Goal: Use online tool/utility

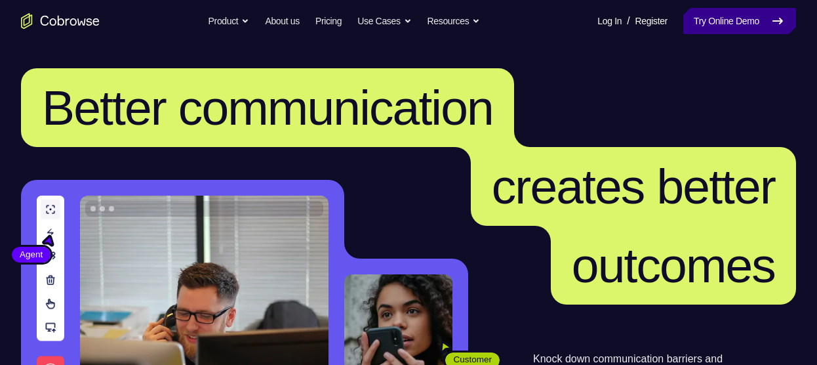
click at [720, 22] on link "Try Online Demo" at bounding box center [739, 21] width 113 height 26
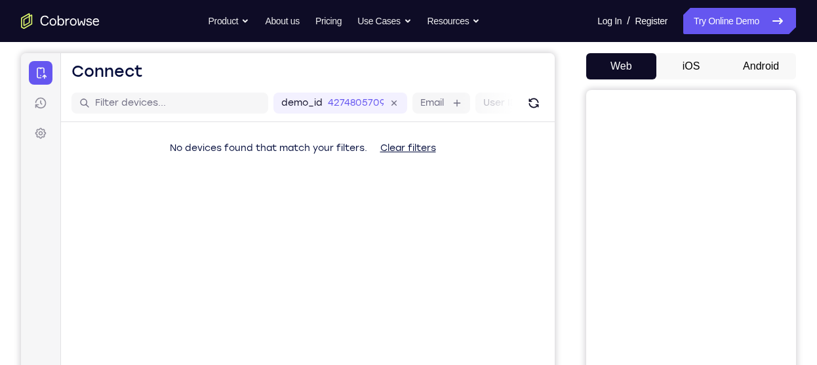
scroll to position [117, 0]
click at [742, 56] on button "Android" at bounding box center [761, 67] width 70 height 26
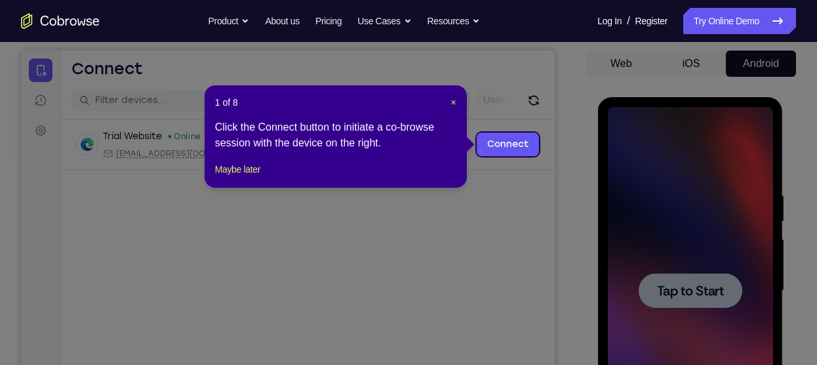
scroll to position [118, 0]
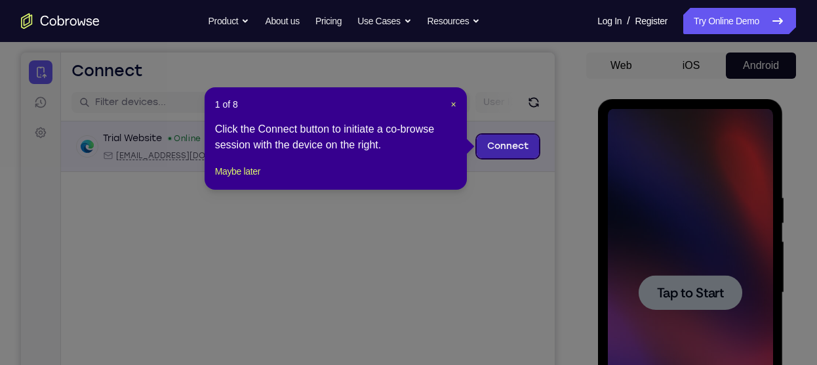
click at [504, 146] on link "Connect" at bounding box center [508, 146] width 62 height 24
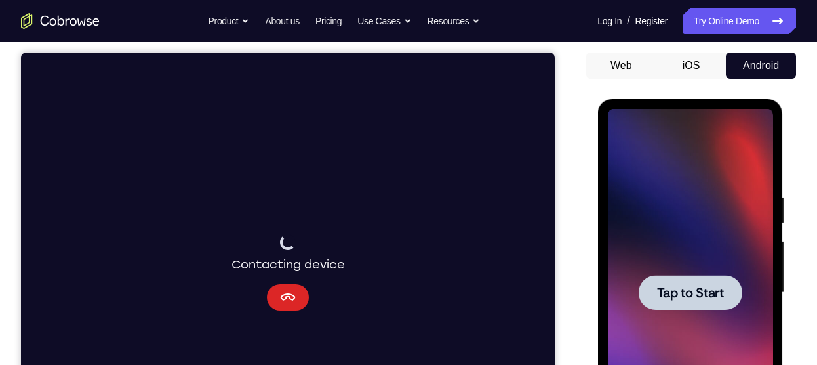
click at [291, 302] on icon "Cancel" at bounding box center [288, 297] width 16 height 16
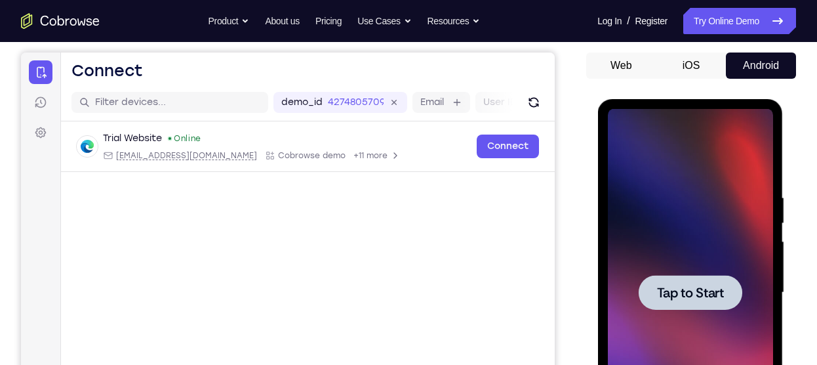
click at [654, 255] on div at bounding box center [689, 292] width 165 height 367
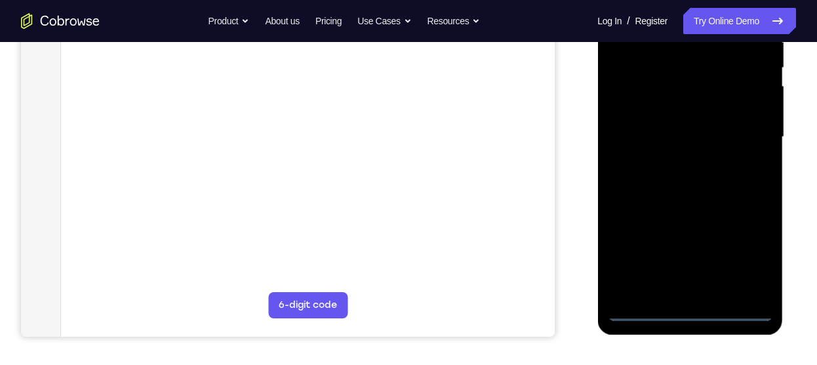
scroll to position [275, 0]
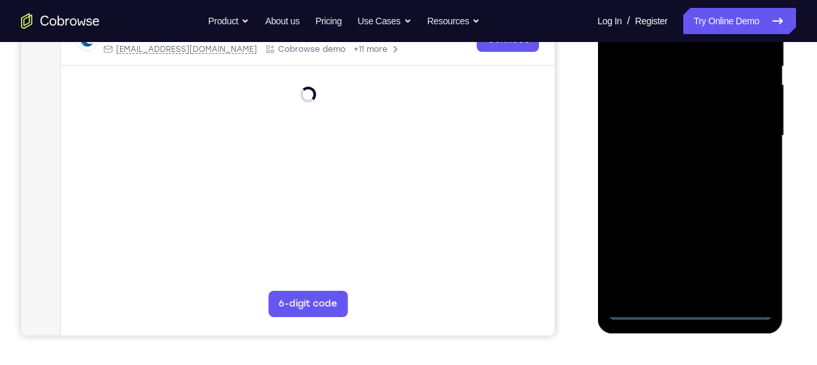
click at [691, 304] on div at bounding box center [689, 135] width 165 height 367
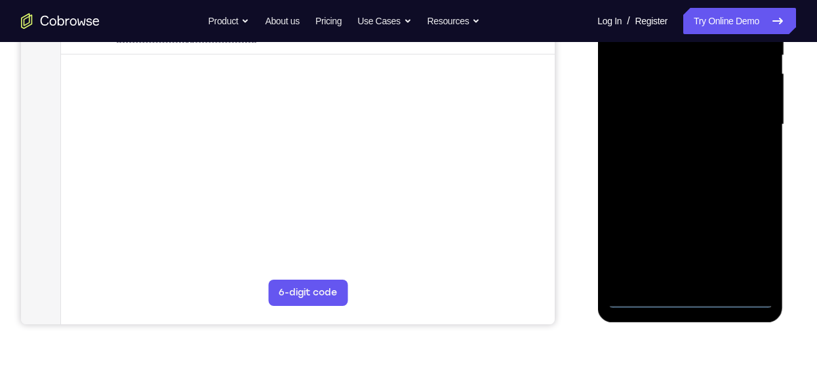
scroll to position [289, 0]
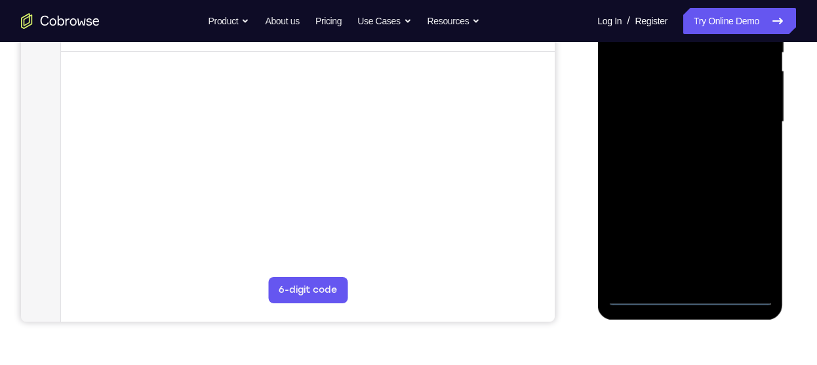
click at [692, 298] on div at bounding box center [689, 121] width 165 height 367
click at [748, 243] on div at bounding box center [689, 121] width 165 height 367
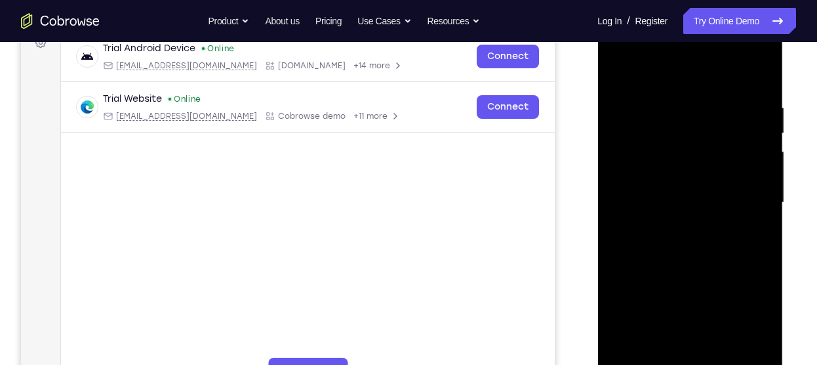
scroll to position [207, 0]
click at [651, 78] on div at bounding box center [689, 203] width 165 height 367
click at [741, 191] on div at bounding box center [689, 203] width 165 height 367
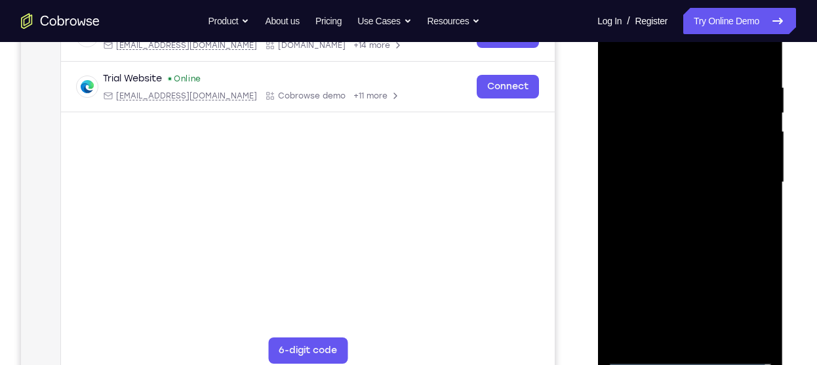
scroll to position [227, 0]
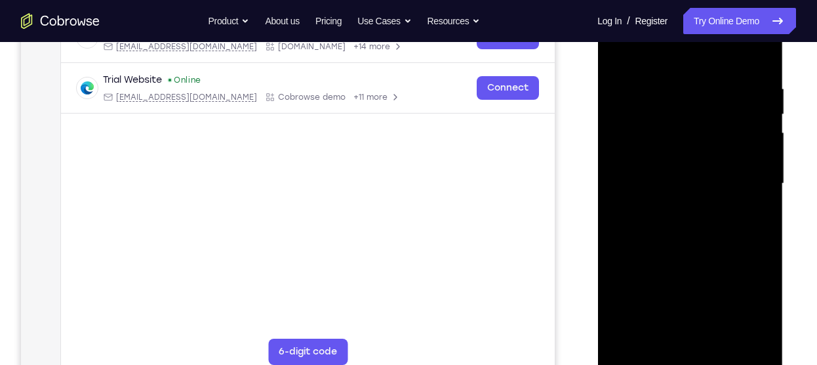
click at [674, 207] on div at bounding box center [689, 183] width 165 height 367
click at [670, 169] on div at bounding box center [689, 183] width 165 height 367
click at [665, 182] on div at bounding box center [689, 183] width 165 height 367
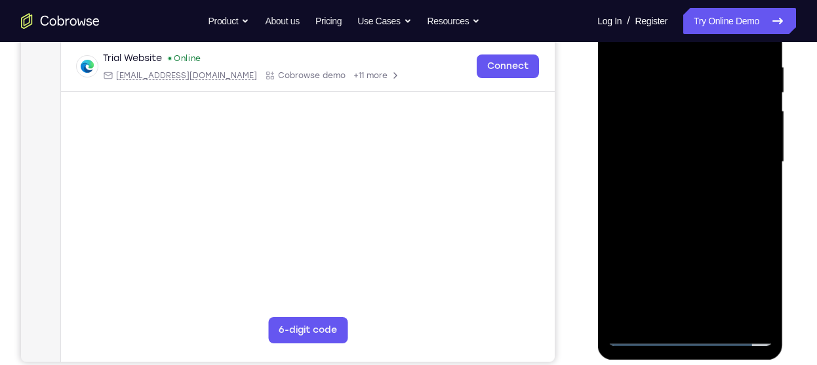
scroll to position [194, 0]
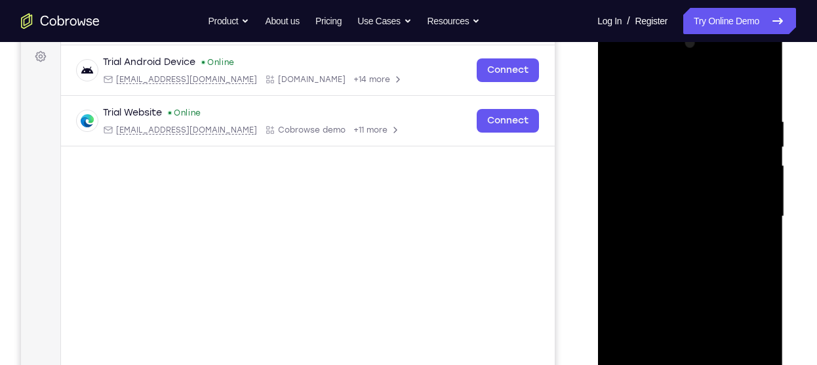
click at [708, 252] on div at bounding box center [689, 216] width 165 height 367
click at [685, 233] on div at bounding box center [689, 216] width 165 height 367
click at [660, 217] on div at bounding box center [689, 216] width 165 height 367
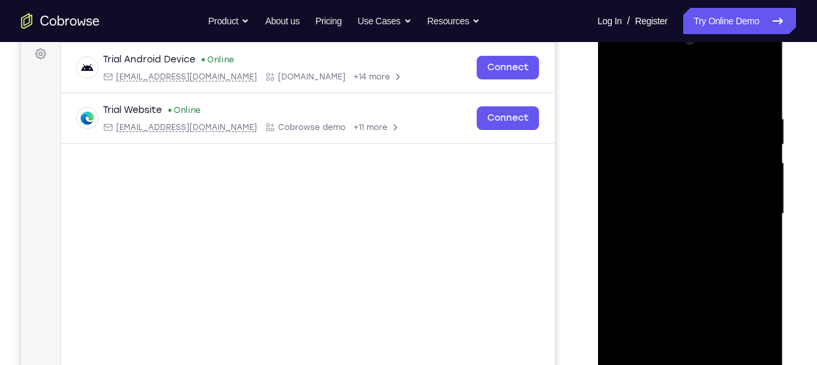
click at [681, 250] on div at bounding box center [689, 213] width 165 height 367
click at [658, 226] on div at bounding box center [689, 213] width 165 height 367
click at [755, 189] on div at bounding box center [689, 213] width 165 height 367
click at [704, 217] on div at bounding box center [689, 213] width 165 height 367
click at [692, 249] on div at bounding box center [689, 213] width 165 height 367
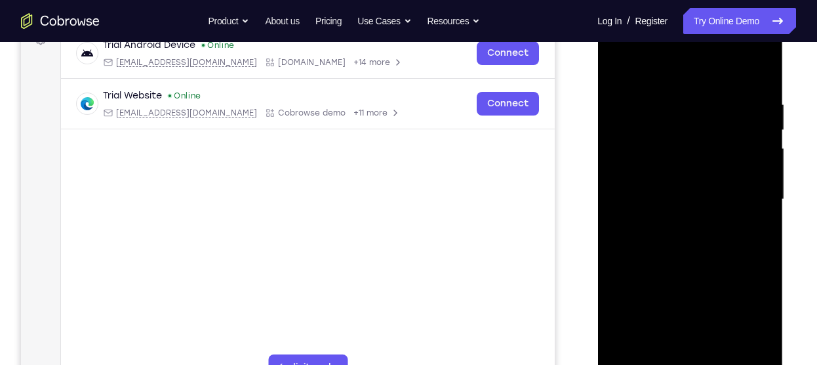
scroll to position [216, 0]
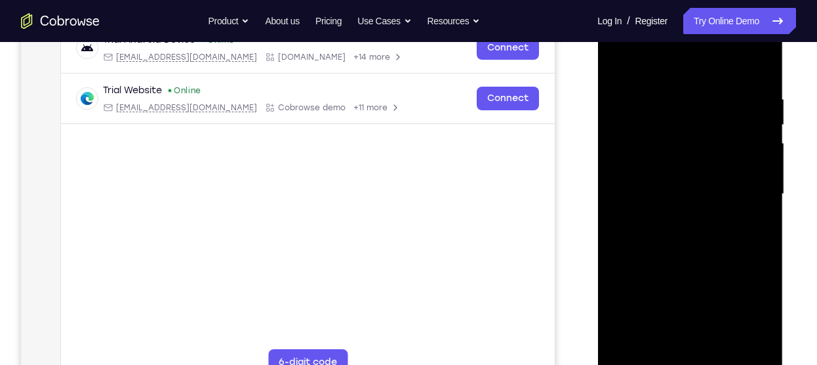
click at [675, 213] on div at bounding box center [689, 193] width 165 height 367
click at [680, 130] on div at bounding box center [689, 193] width 165 height 367
click at [655, 199] on div at bounding box center [689, 193] width 165 height 367
click at [686, 234] on div at bounding box center [689, 193] width 165 height 367
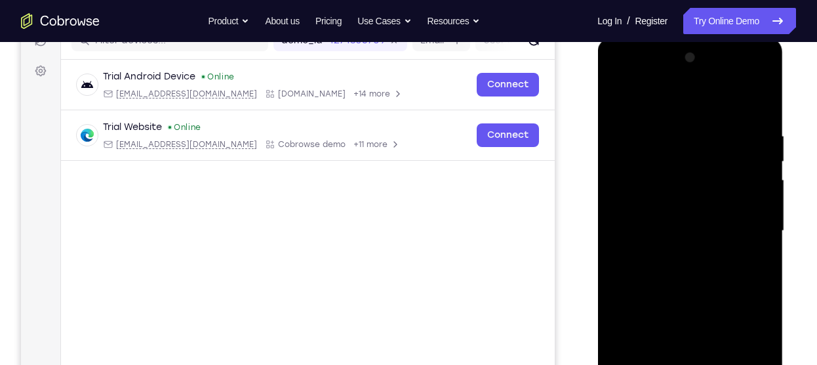
scroll to position [176, 0]
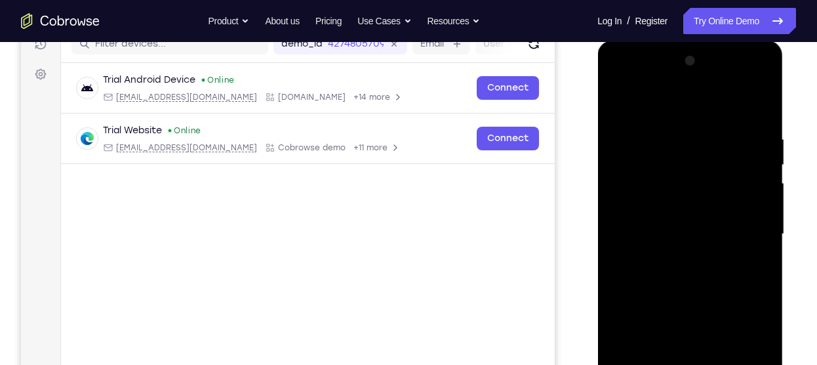
drag, startPoint x: 710, startPoint y: 136, endPoint x: 713, endPoint y: 373, distance: 236.8
click at [713, 364] on div at bounding box center [689, 233] width 165 height 367
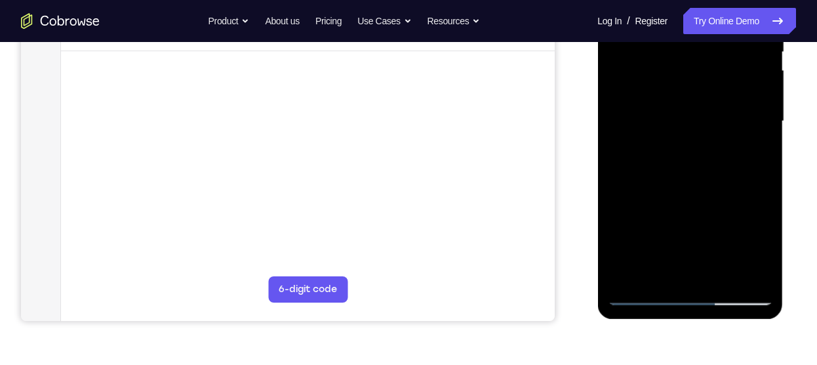
scroll to position [290, 0]
click at [667, 266] on div at bounding box center [689, 120] width 165 height 367
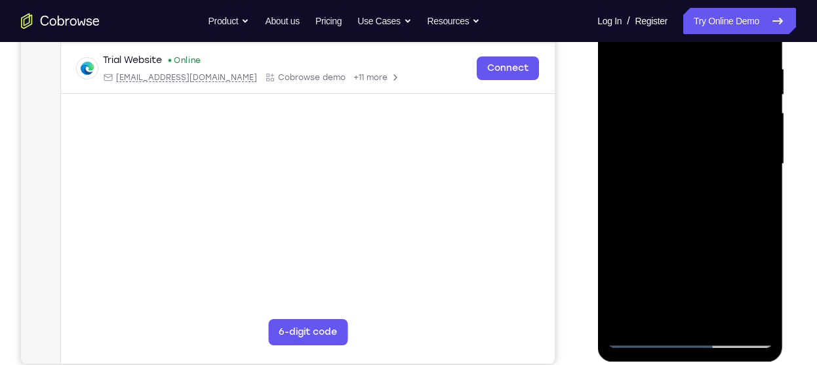
click at [647, 334] on div at bounding box center [689, 163] width 165 height 367
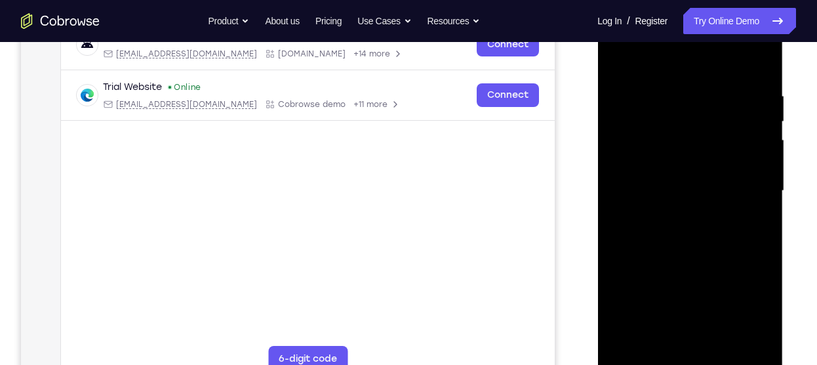
click at [680, 216] on div at bounding box center [689, 190] width 165 height 367
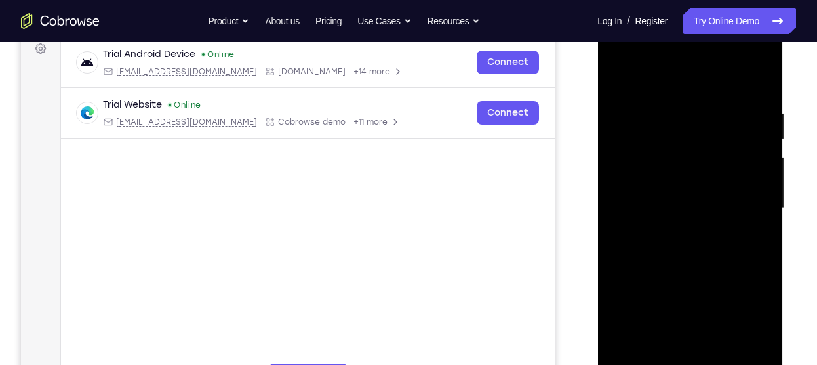
click at [681, 193] on div at bounding box center [689, 208] width 165 height 367
click at [683, 209] on div at bounding box center [689, 208] width 165 height 367
click at [700, 245] on div at bounding box center [689, 208] width 165 height 367
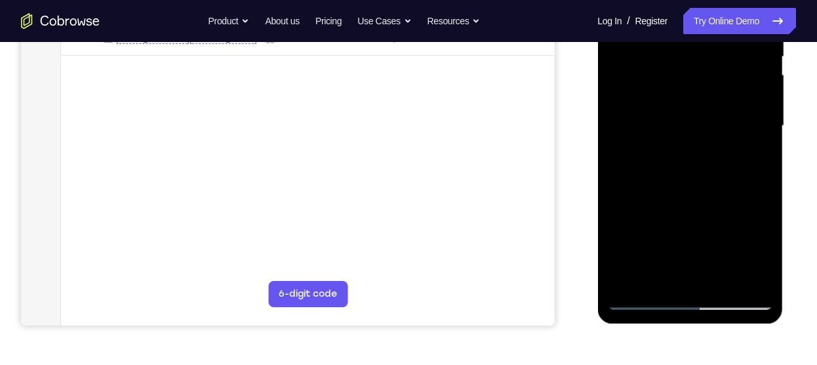
scroll to position [289, 0]
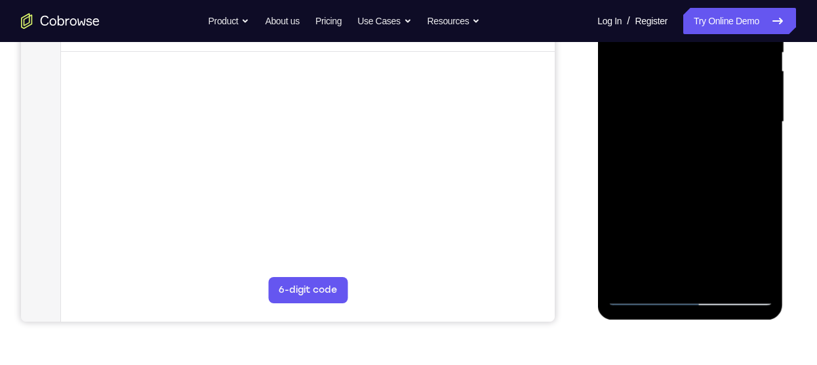
click at [696, 188] on div at bounding box center [689, 121] width 165 height 367
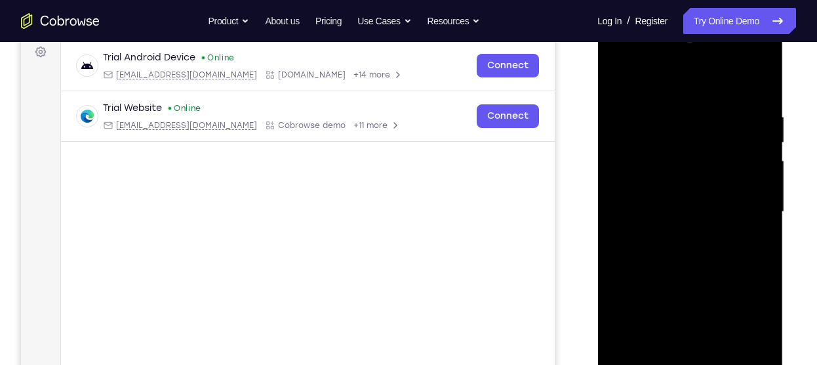
scroll to position [197, 0]
click at [670, 148] on div at bounding box center [689, 213] width 165 height 367
click at [690, 176] on div at bounding box center [689, 213] width 165 height 367
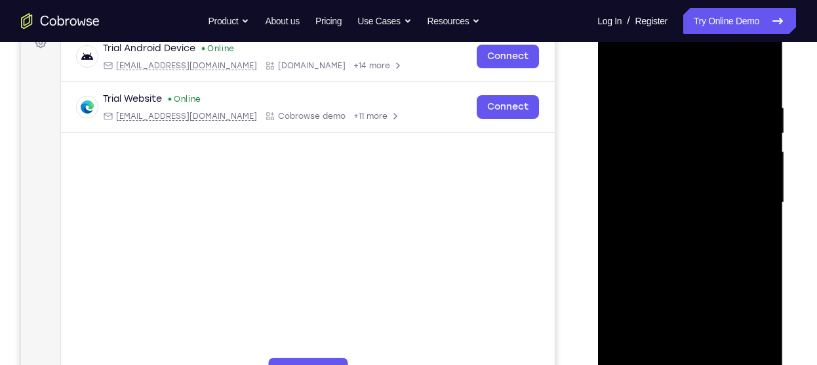
scroll to position [211, 0]
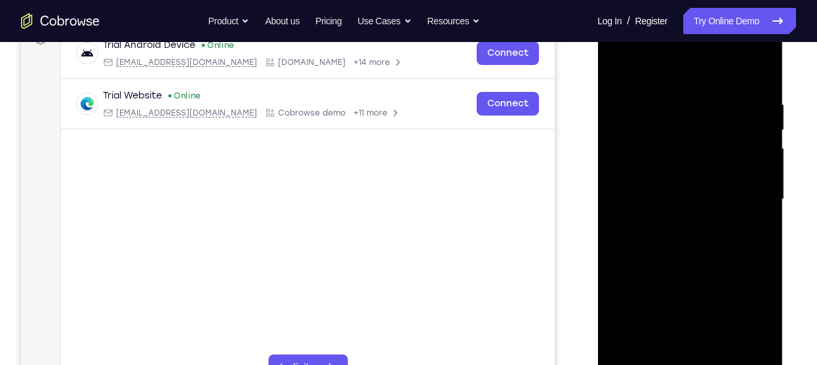
click at [700, 272] on div at bounding box center [689, 199] width 165 height 367
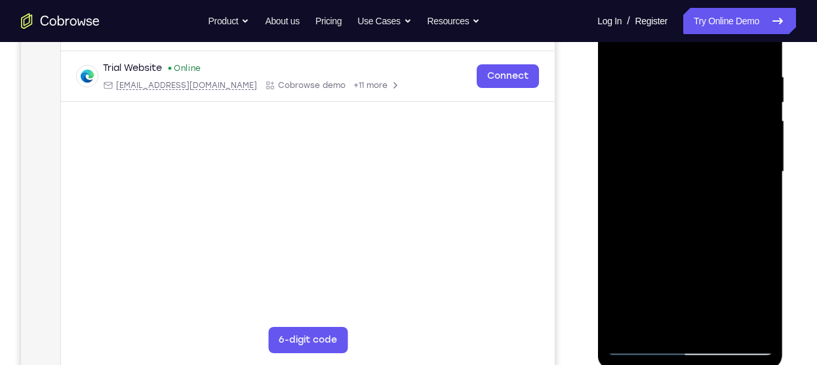
click at [679, 155] on div at bounding box center [689, 171] width 165 height 367
click at [687, 324] on div at bounding box center [689, 171] width 165 height 367
click at [642, 151] on div at bounding box center [689, 171] width 165 height 367
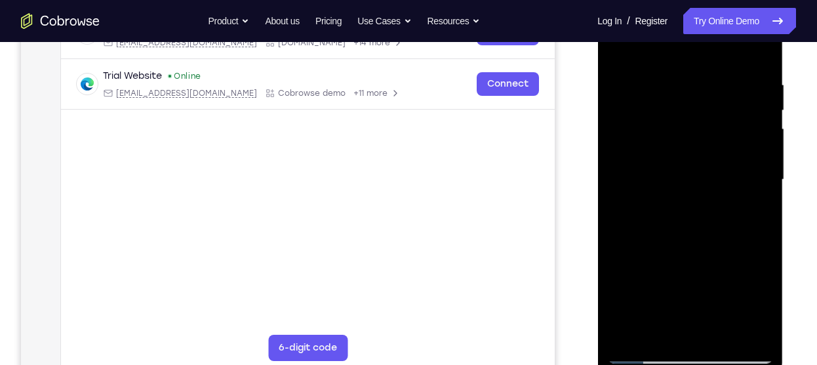
scroll to position [232, 0]
click at [698, 239] on div at bounding box center [689, 178] width 165 height 367
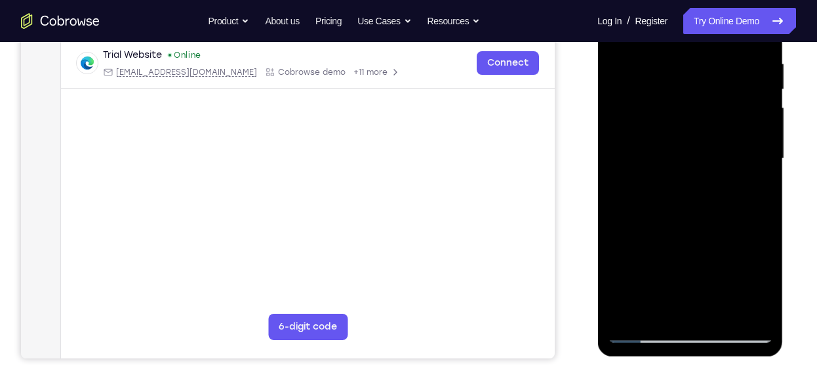
click at [723, 307] on div at bounding box center [689, 158] width 165 height 367
click at [672, 220] on div at bounding box center [689, 158] width 165 height 367
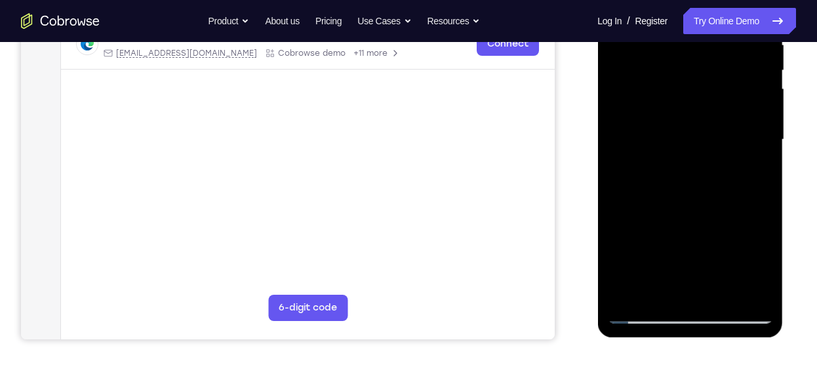
scroll to position [270, 0]
click at [651, 141] on div at bounding box center [689, 140] width 165 height 367
click at [754, 172] on div at bounding box center [689, 140] width 165 height 367
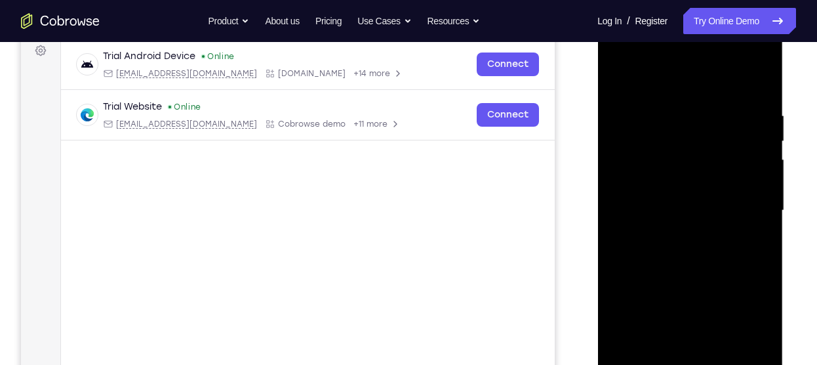
scroll to position [197, 0]
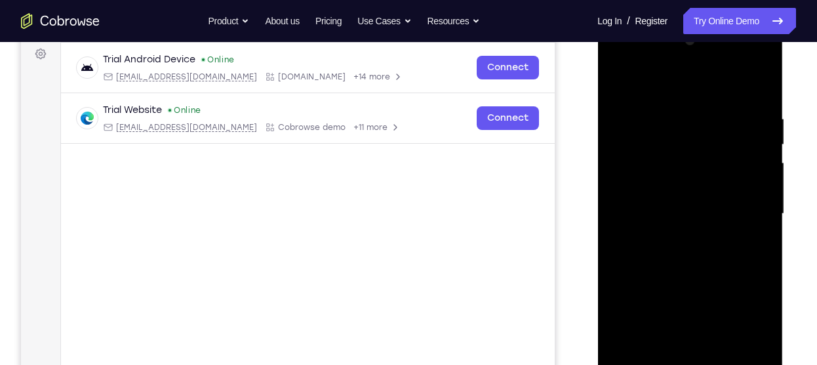
click at [623, 82] on div at bounding box center [689, 213] width 165 height 367
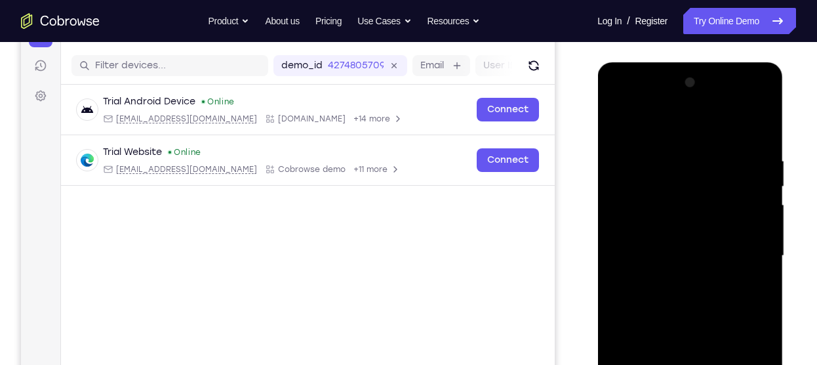
scroll to position [153, 0]
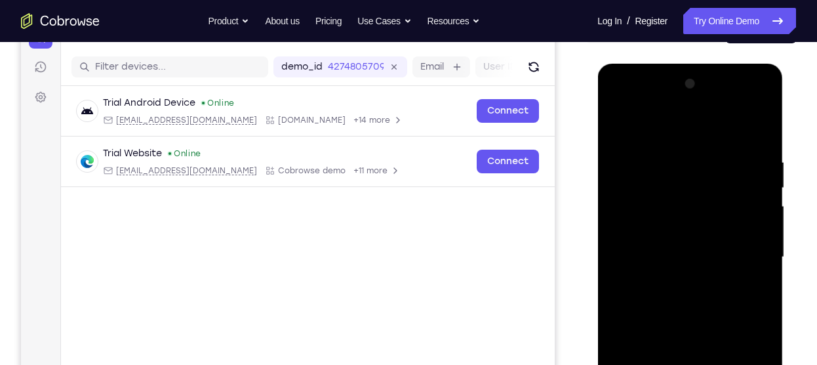
click at [626, 119] on div at bounding box center [689, 256] width 165 height 367
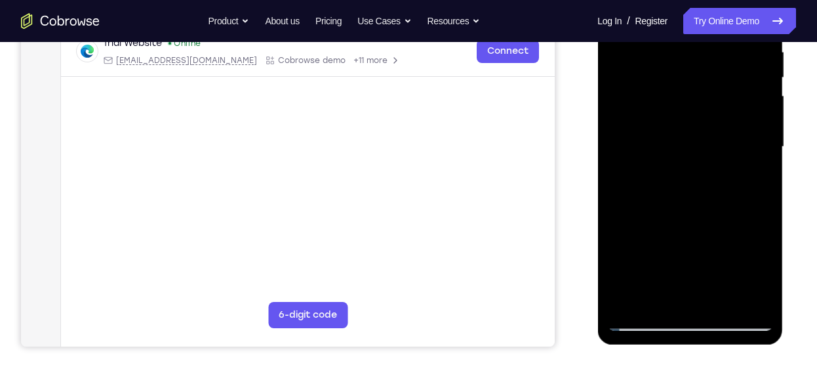
scroll to position [264, 0]
click at [661, 300] on div at bounding box center [689, 146] width 165 height 367
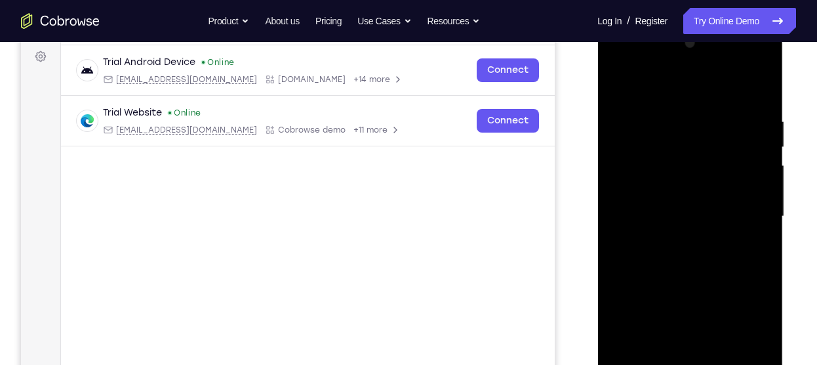
scroll to position [193, 0]
click at [674, 82] on div at bounding box center [689, 216] width 165 height 367
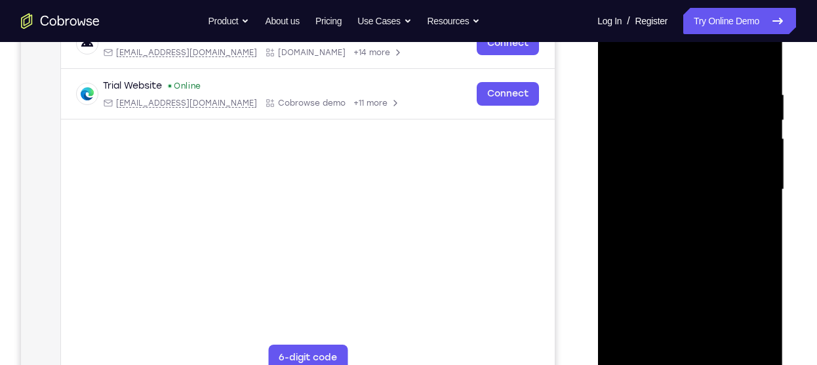
scroll to position [220, 0]
click at [652, 79] on div at bounding box center [689, 190] width 165 height 367
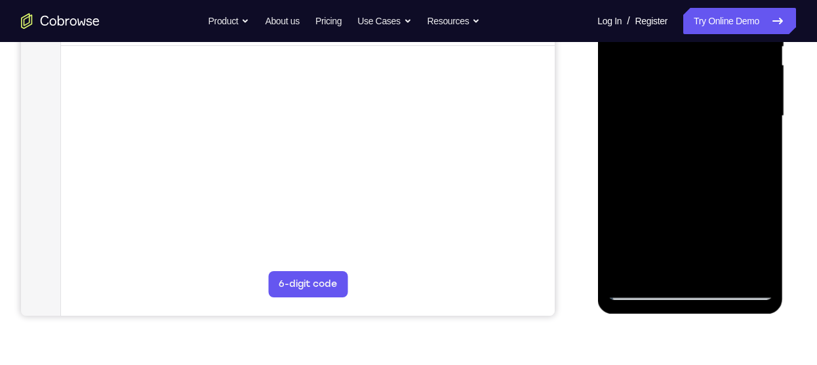
scroll to position [296, 0]
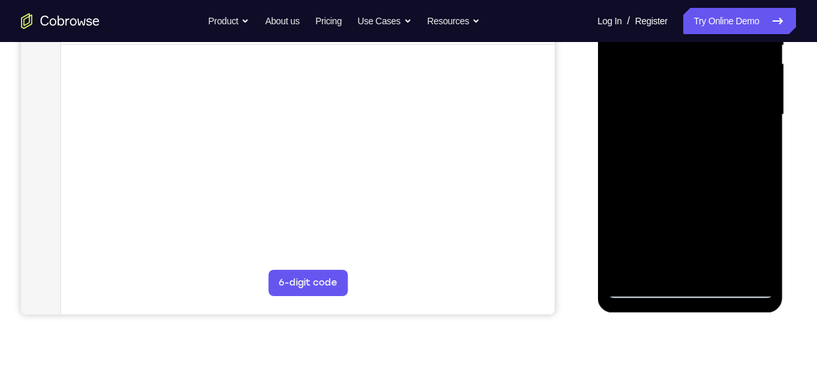
click at [620, 88] on div at bounding box center [689, 114] width 165 height 367
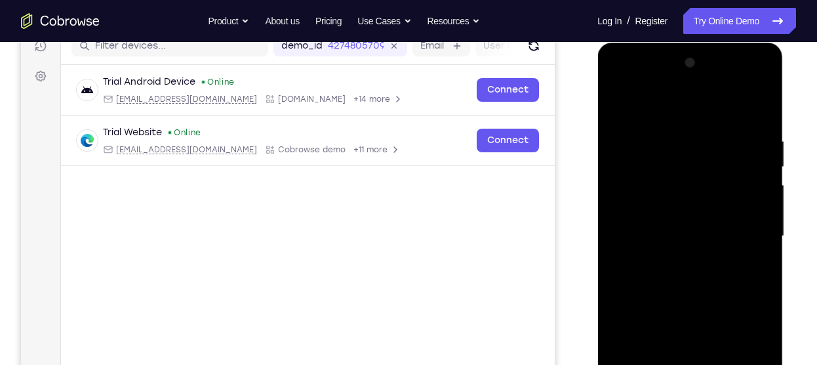
scroll to position [172, 0]
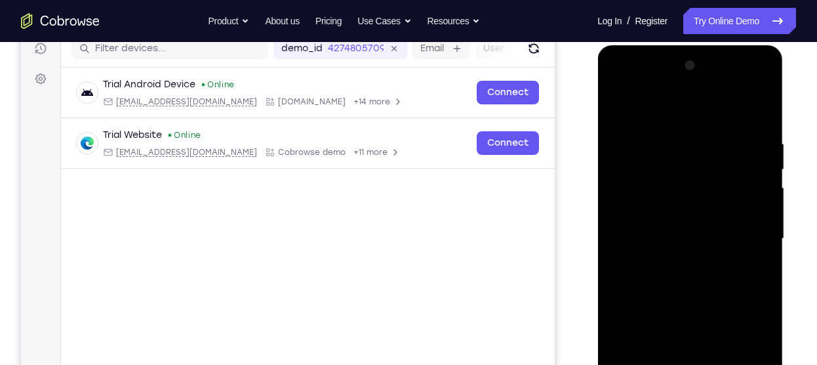
click at [684, 143] on div at bounding box center [689, 238] width 165 height 367
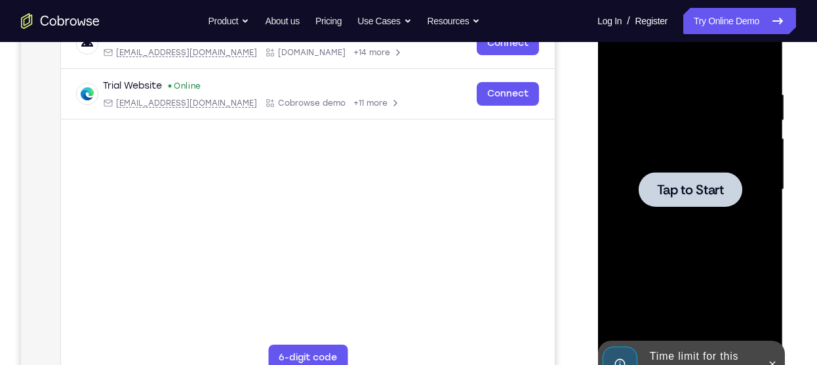
scroll to position [220, 0]
